Goal: Task Accomplishment & Management: Manage account settings

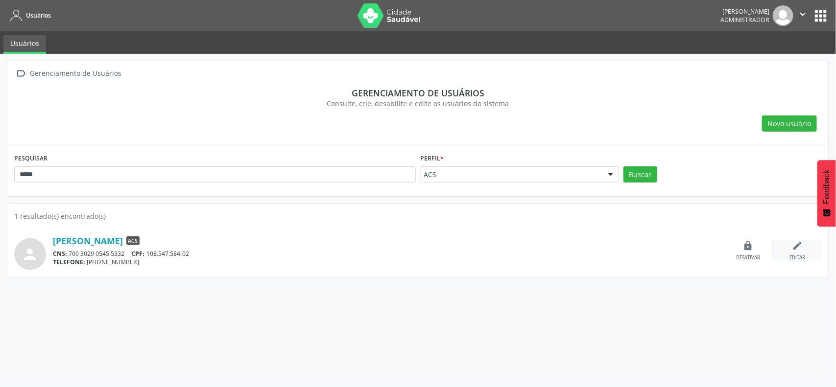
click at [792, 242] on div "edit Editar" at bounding box center [797, 251] width 49 height 21
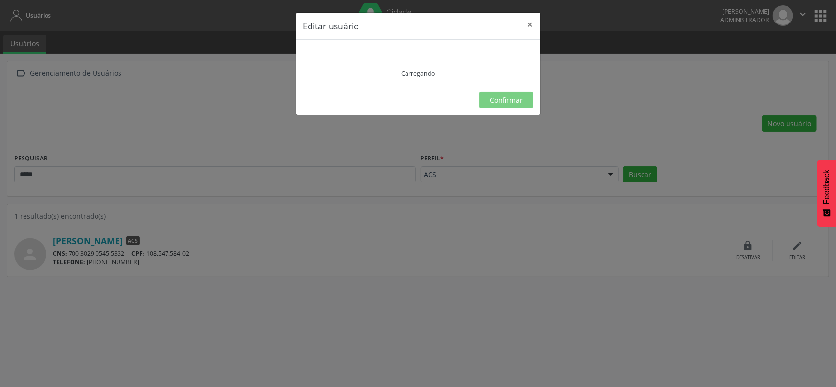
type input "**********"
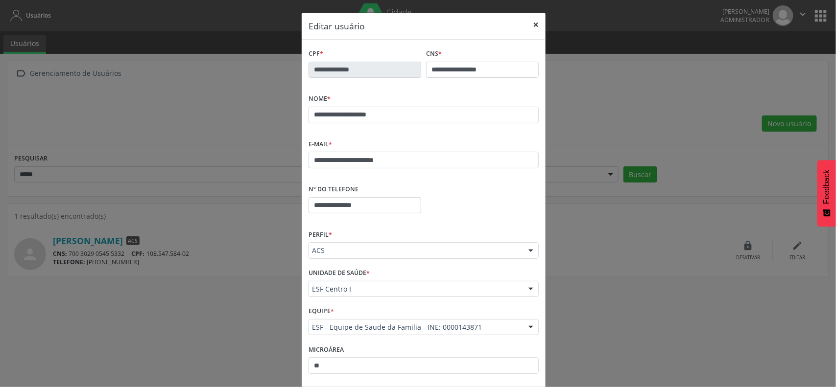
click at [532, 25] on button "×" at bounding box center [536, 25] width 20 height 24
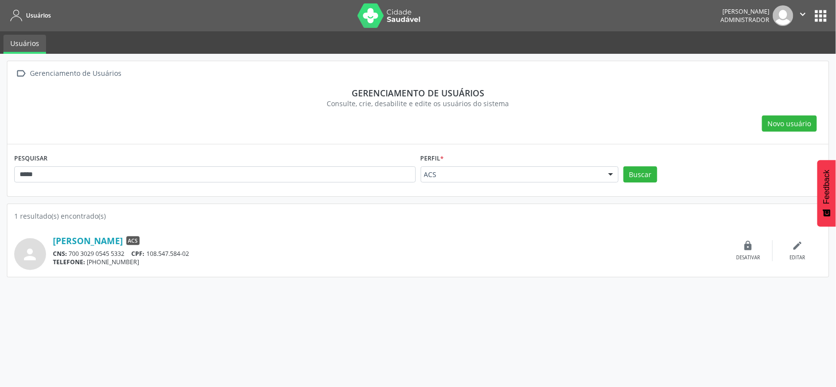
click at [263, 92] on div "Gerenciamento de usuários" at bounding box center [418, 93] width 794 height 11
